Goal: Find specific page/section: Find specific page/section

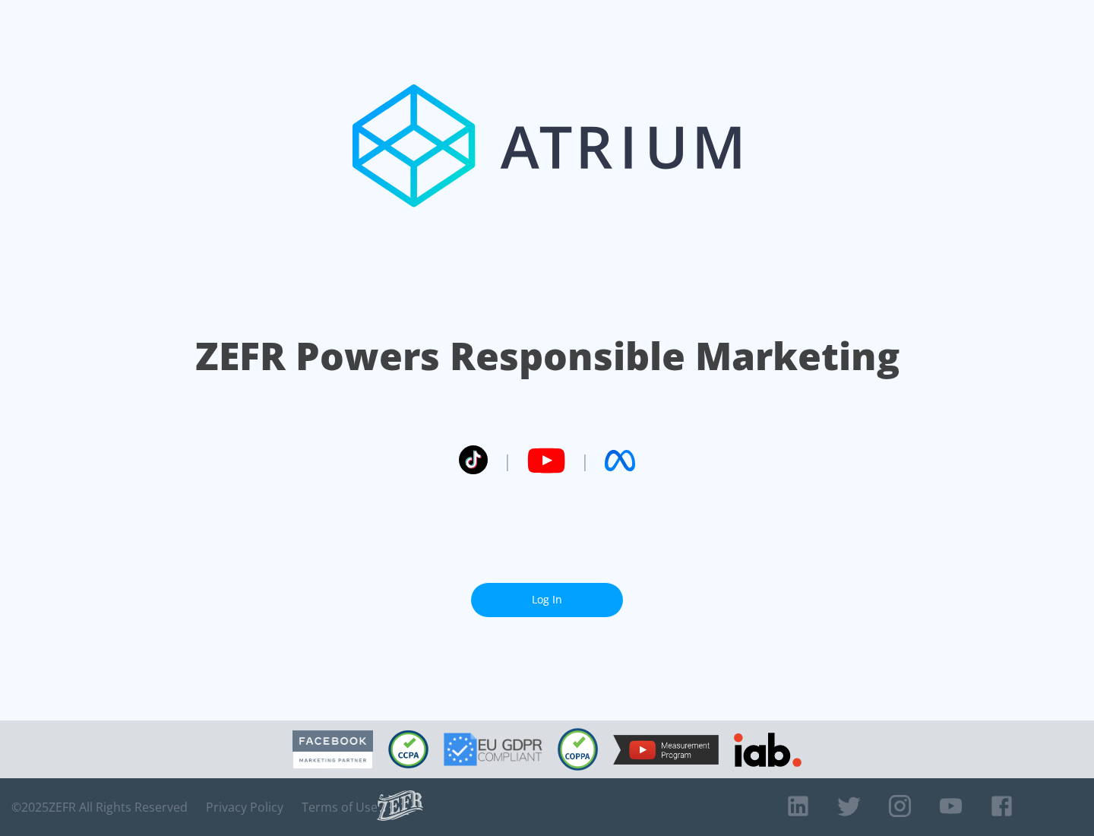
click at [547, 600] on link "Log In" at bounding box center [547, 600] width 152 height 34
